Goal: Task Accomplishment & Management: Manage account settings

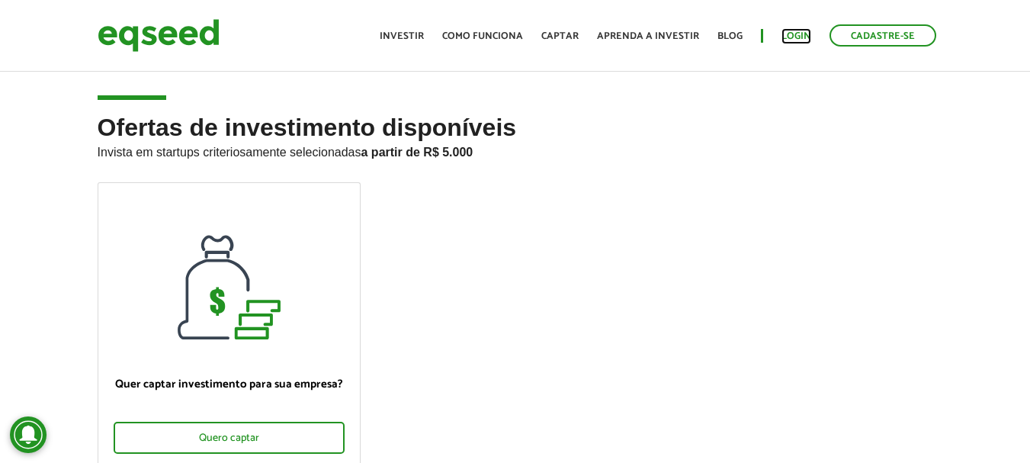
click at [800, 36] on link "Login" at bounding box center [797, 36] width 30 height 10
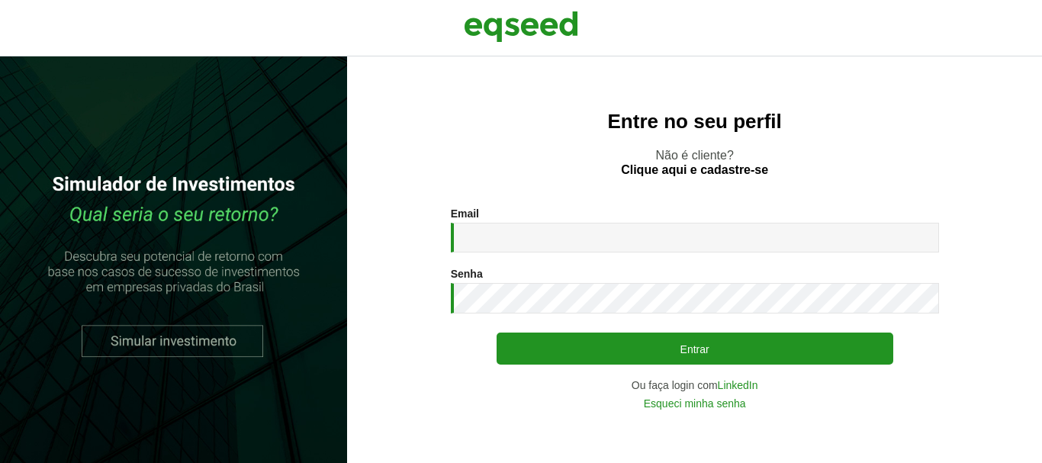
click at [511, 247] on input "Email *" at bounding box center [695, 238] width 488 height 30
type input "**********"
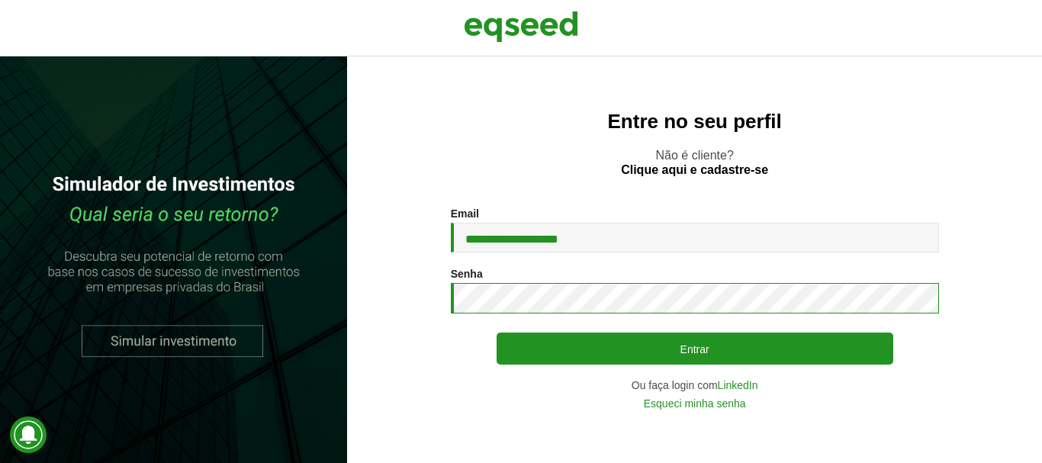
click at [496, 332] on button "Entrar" at bounding box center [694, 348] width 397 height 32
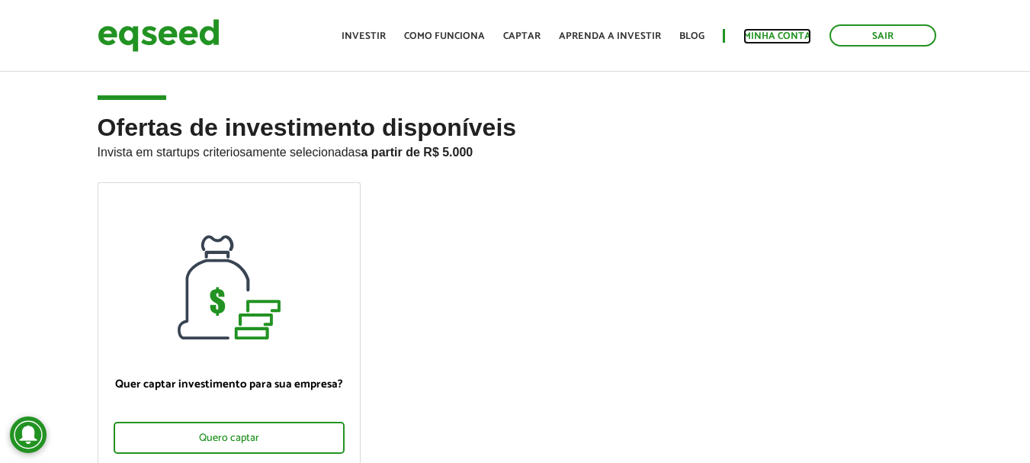
click at [769, 41] on link "Minha conta" at bounding box center [777, 36] width 68 height 10
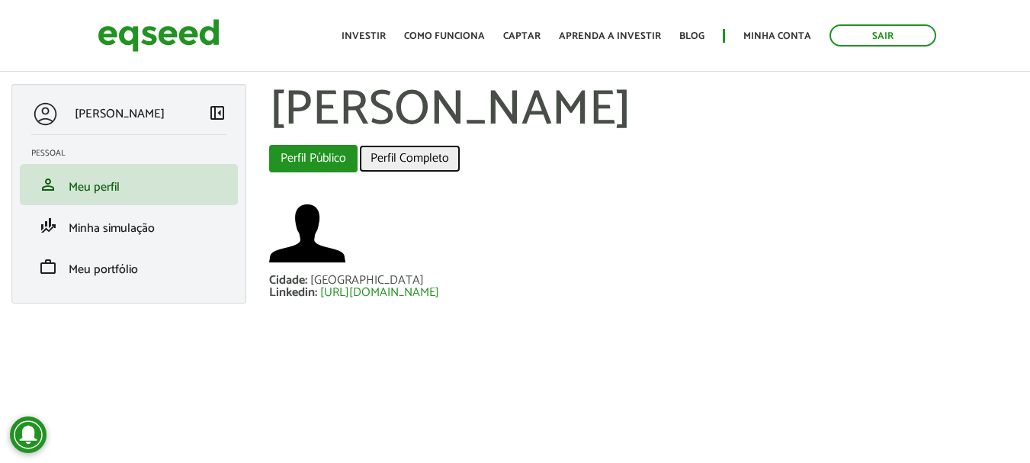
click at [374, 158] on link "Perfil Completo" at bounding box center [409, 158] width 101 height 27
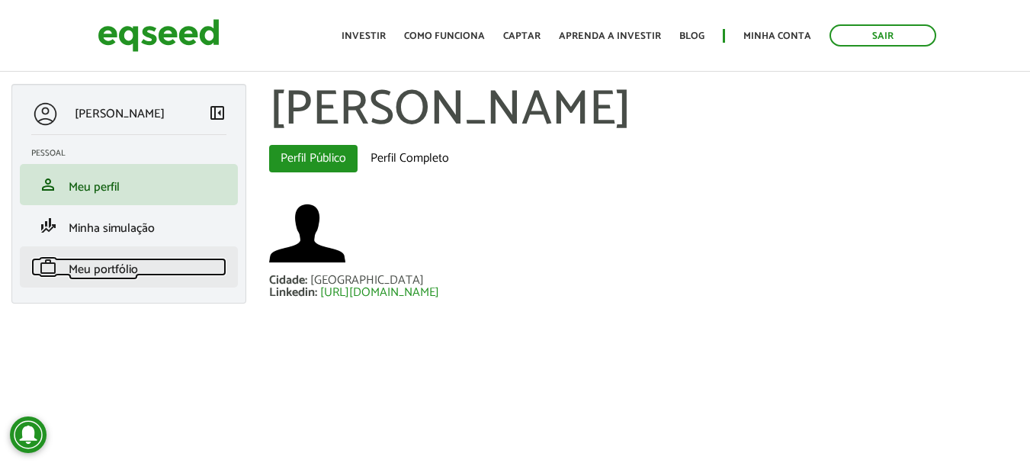
click at [93, 274] on span "Meu portfólio" at bounding box center [103, 269] width 69 height 21
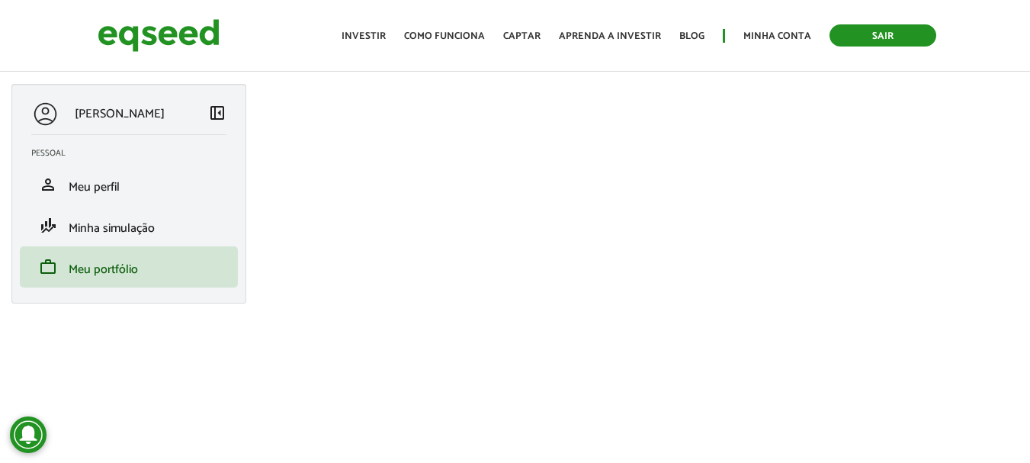
click at [888, 27] on link "Sair" at bounding box center [883, 35] width 107 height 22
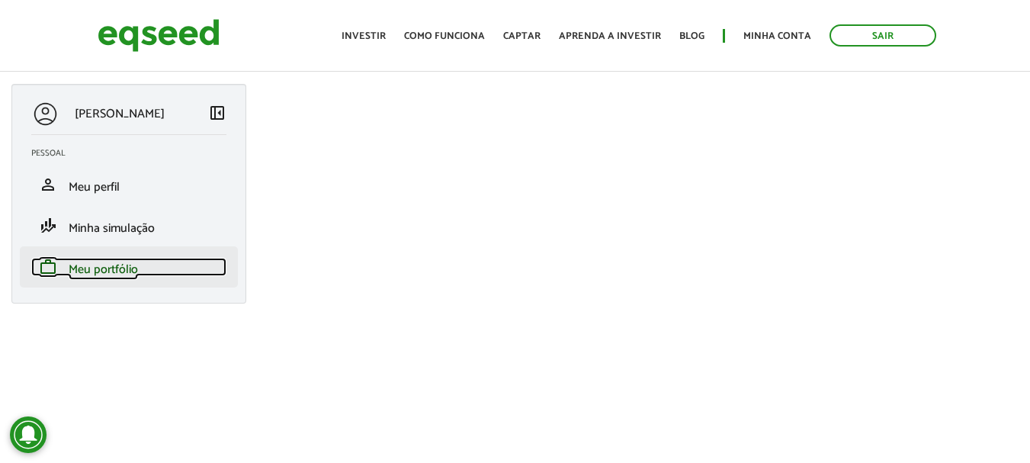
click at [108, 272] on span "Meu portfólio" at bounding box center [103, 269] width 69 height 21
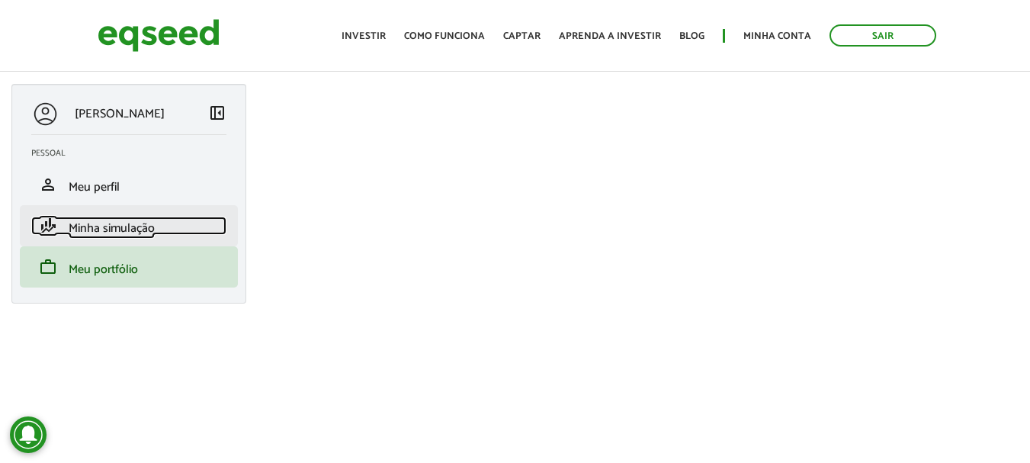
click at [106, 226] on span "Minha simulação" at bounding box center [112, 228] width 86 height 21
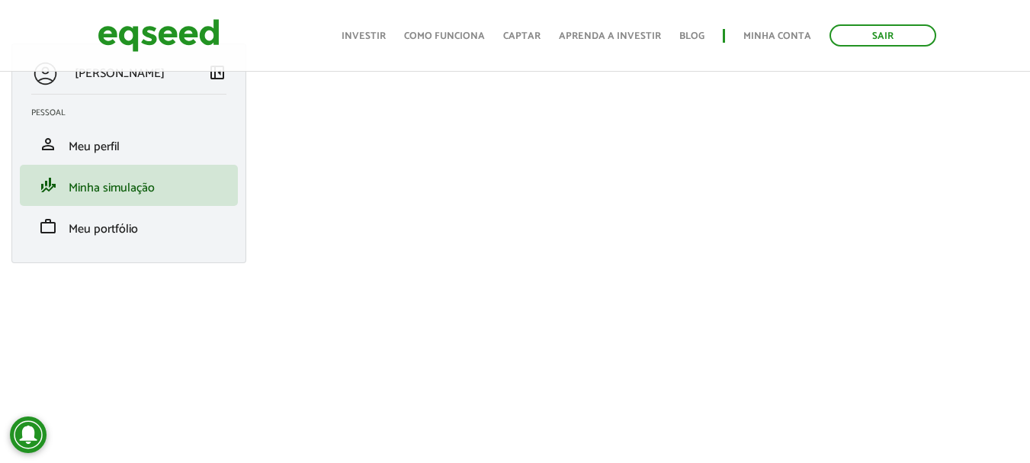
scroll to position [59, 0]
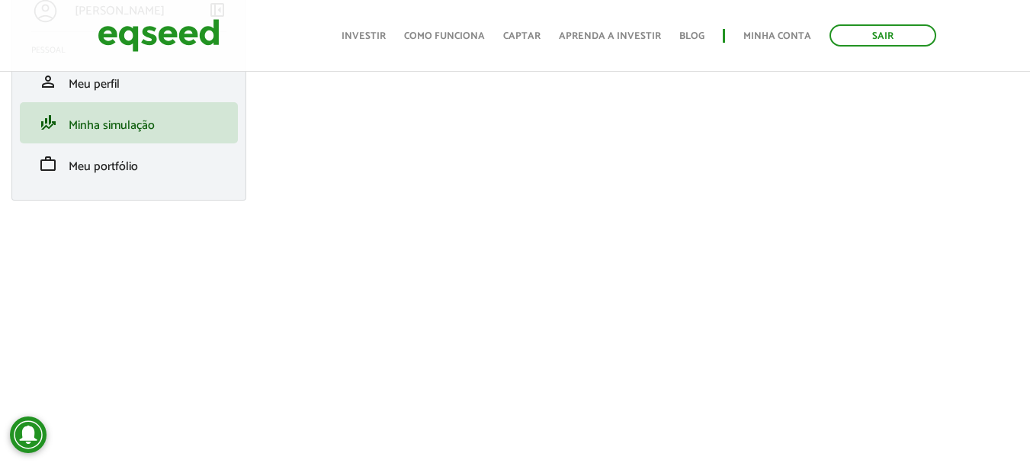
scroll to position [76, 0]
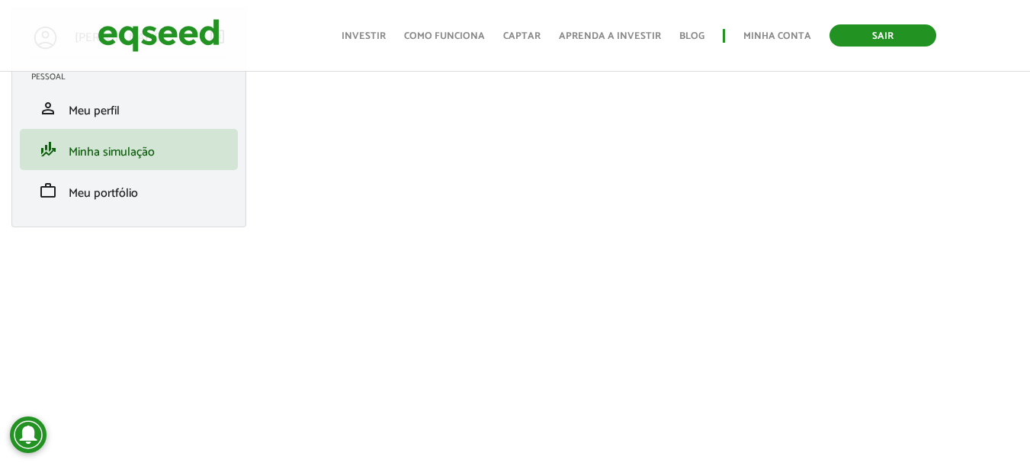
click at [878, 40] on link "Sair" at bounding box center [883, 35] width 107 height 22
